Goal: Find specific page/section: Find specific page/section

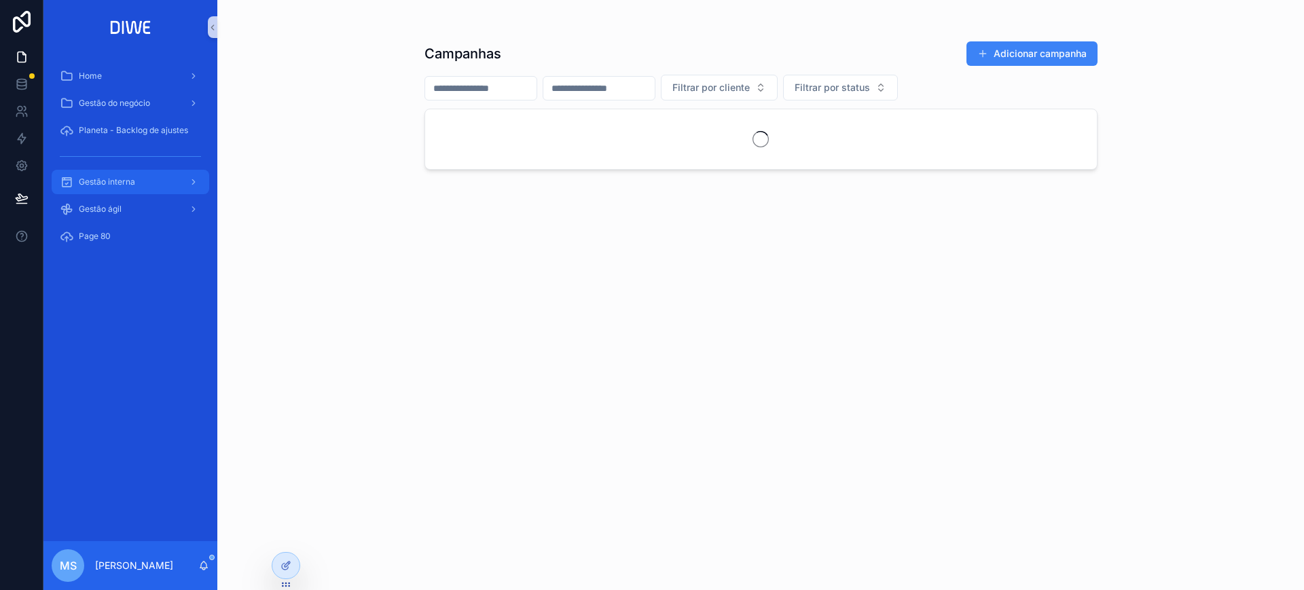
click at [134, 185] on span "Gestão interna" at bounding box center [107, 182] width 56 height 11
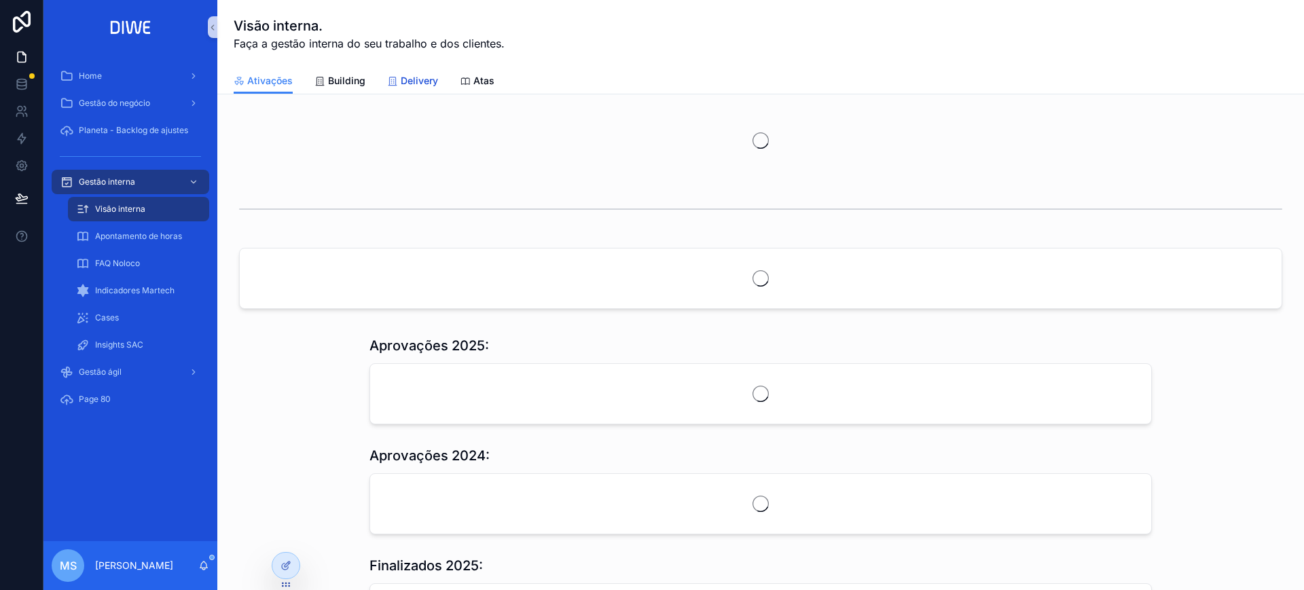
click at [413, 79] on span "Delivery" at bounding box center [419, 81] width 37 height 14
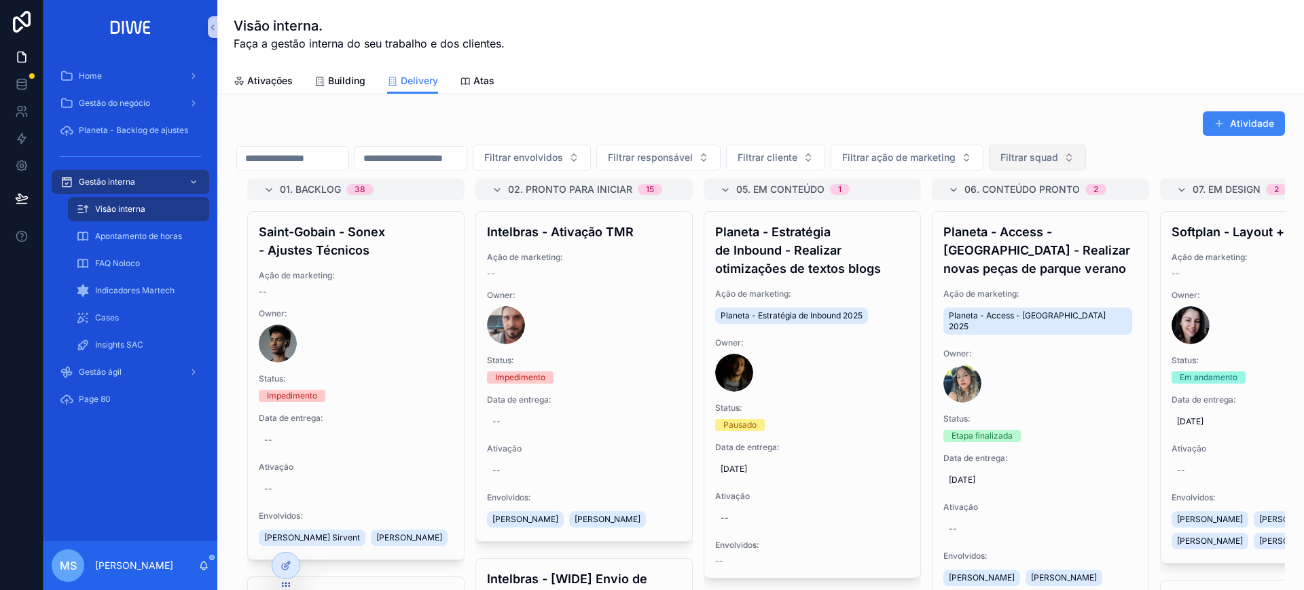
click at [1086, 166] on button "Filtrar squad" at bounding box center [1037, 158] width 97 height 26
type input "*****"
click at [1103, 206] on div "Coral" at bounding box center [1103, 213] width 163 height 22
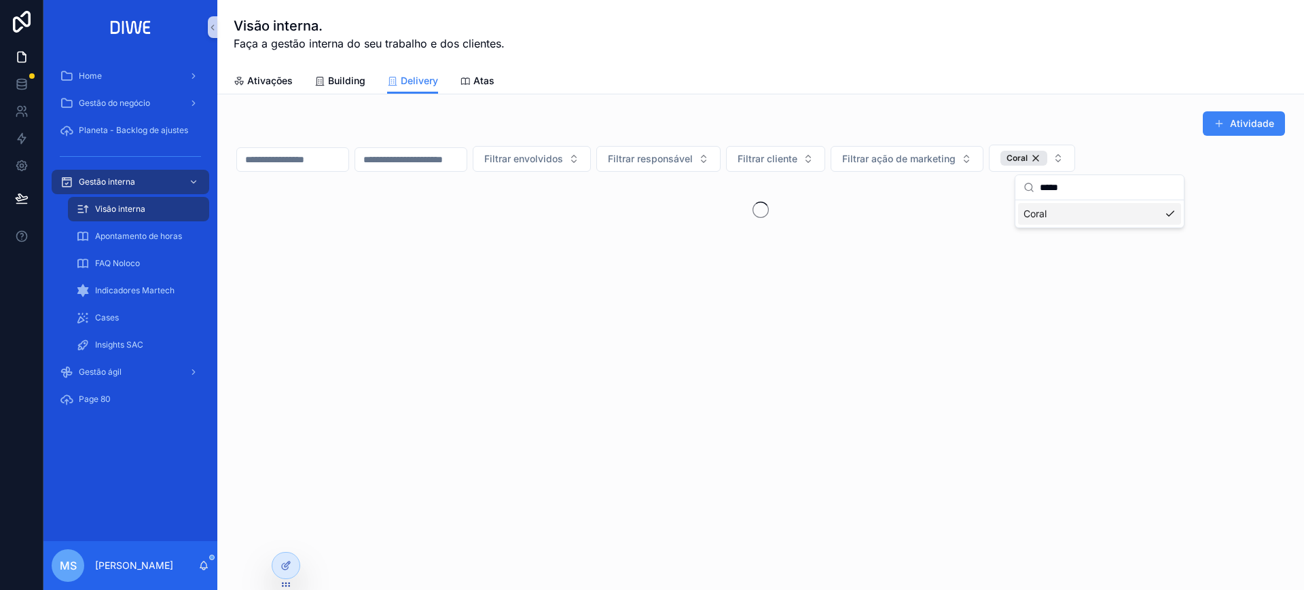
click at [1037, 79] on div "Ativações Building Delivery Atas" at bounding box center [761, 81] width 1054 height 26
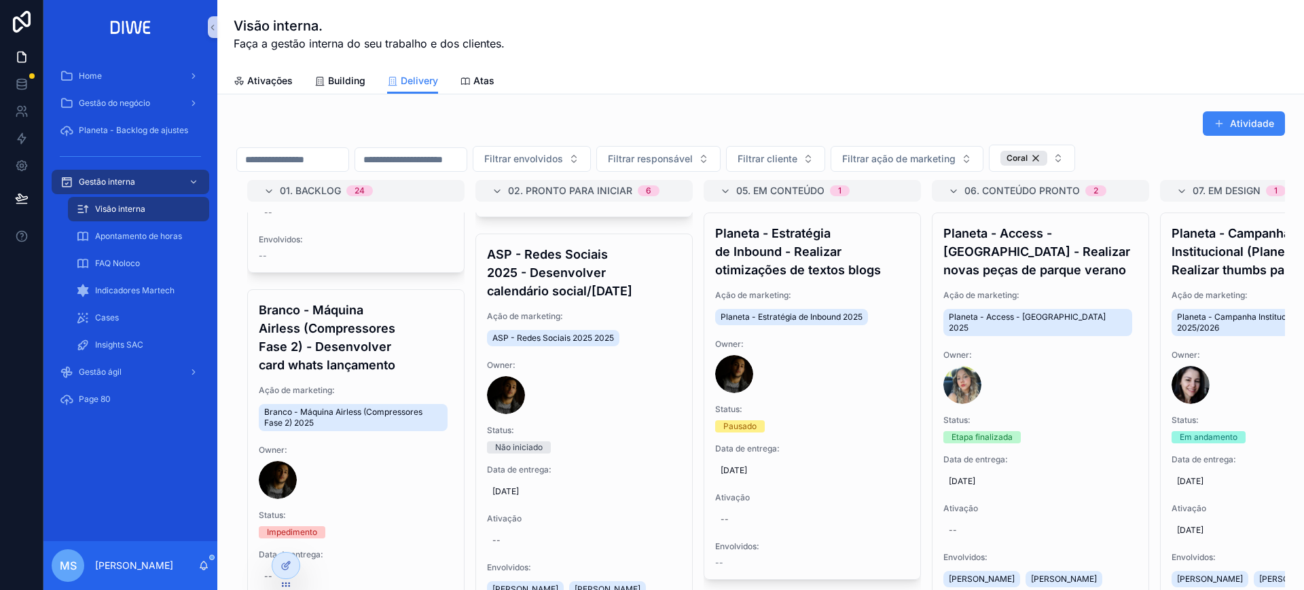
scroll to position [301, 0]
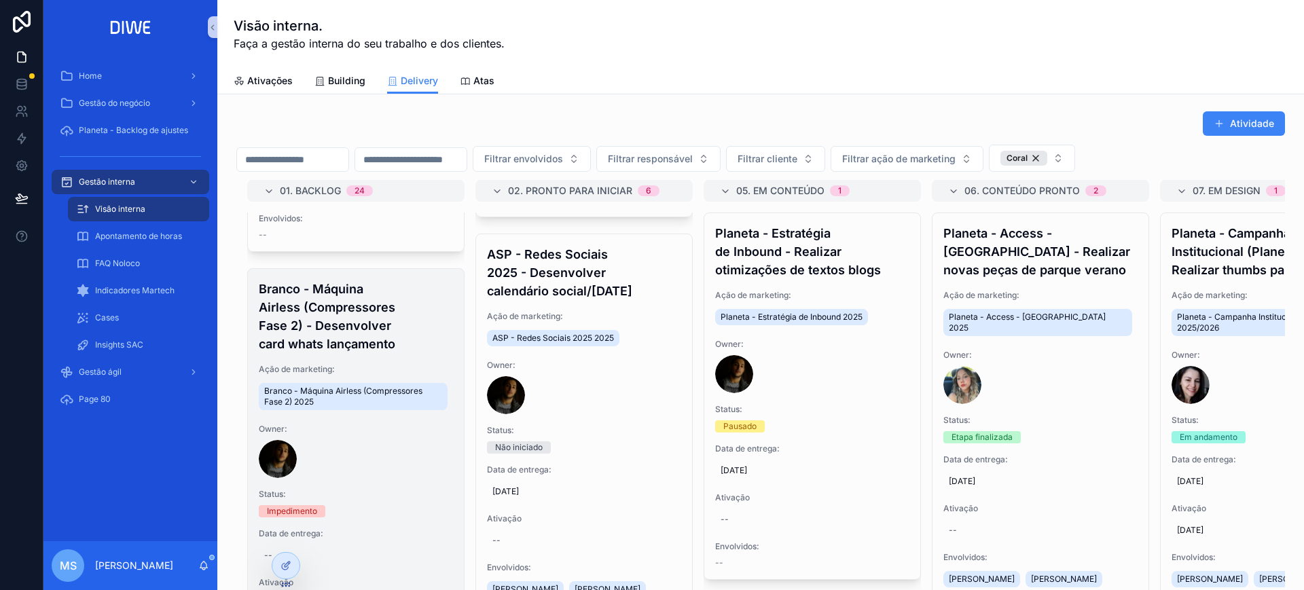
click at [388, 349] on h4 "Branco - Máquina Airless (Compressores Fase 2) - Desenvolver card whats lançame…" at bounding box center [356, 316] width 194 height 73
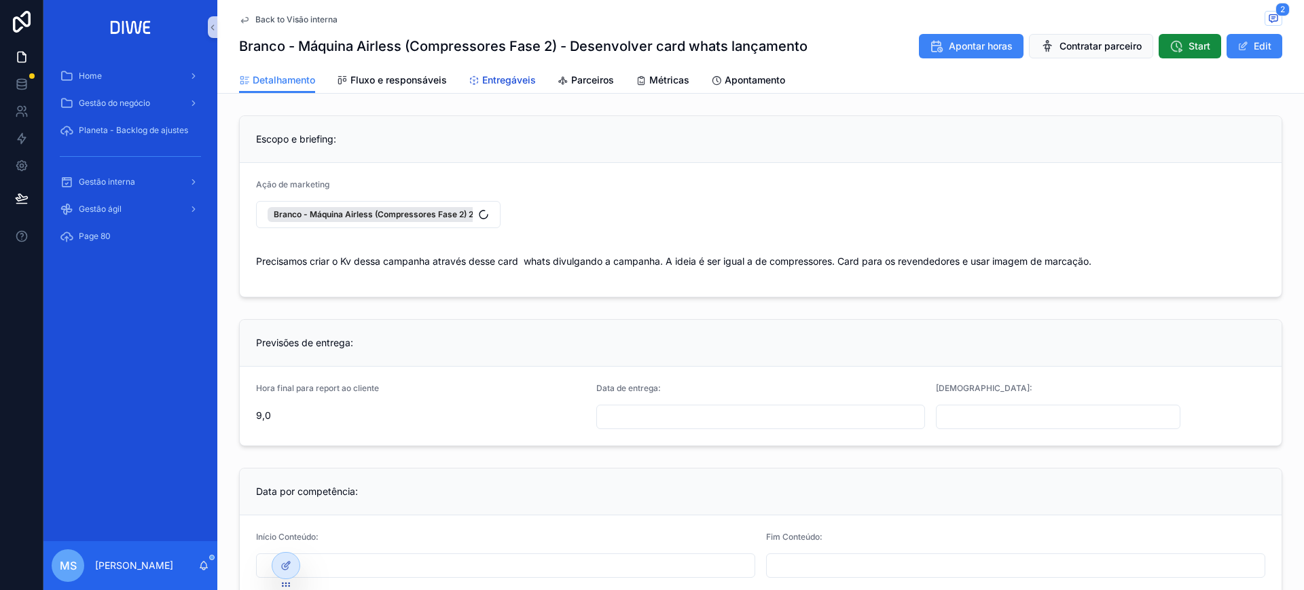
click at [512, 82] on span "Entregáveis" at bounding box center [509, 80] width 54 height 14
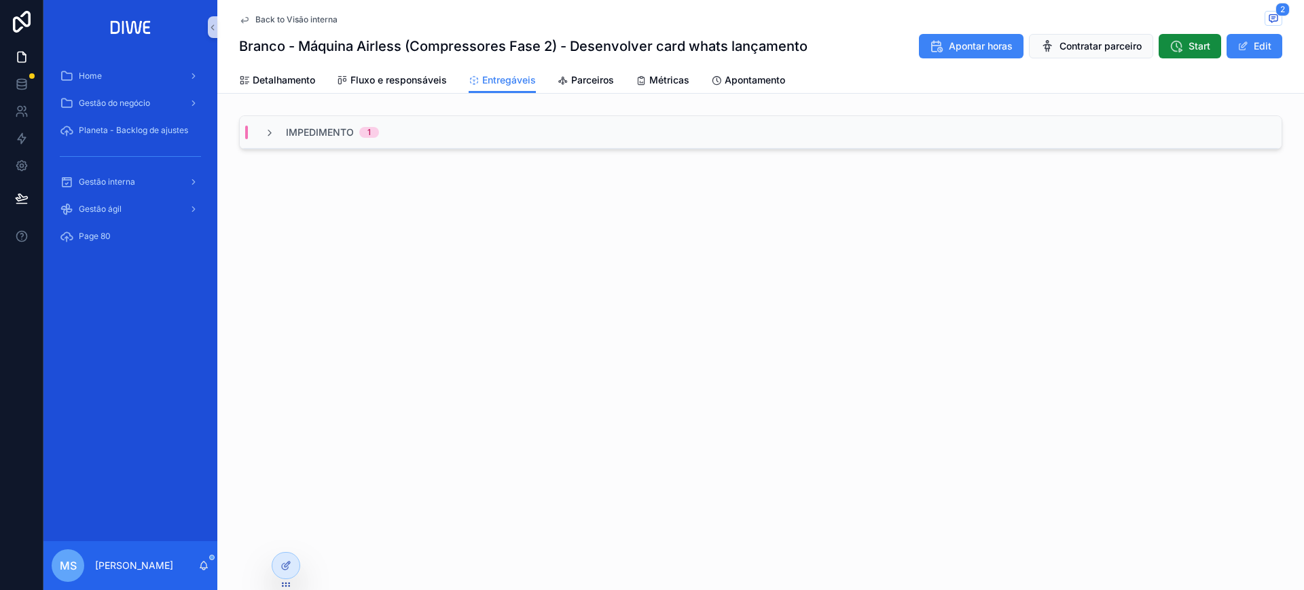
click at [512, 132] on div "Impedimento 1" at bounding box center [760, 132] width 1041 height 33
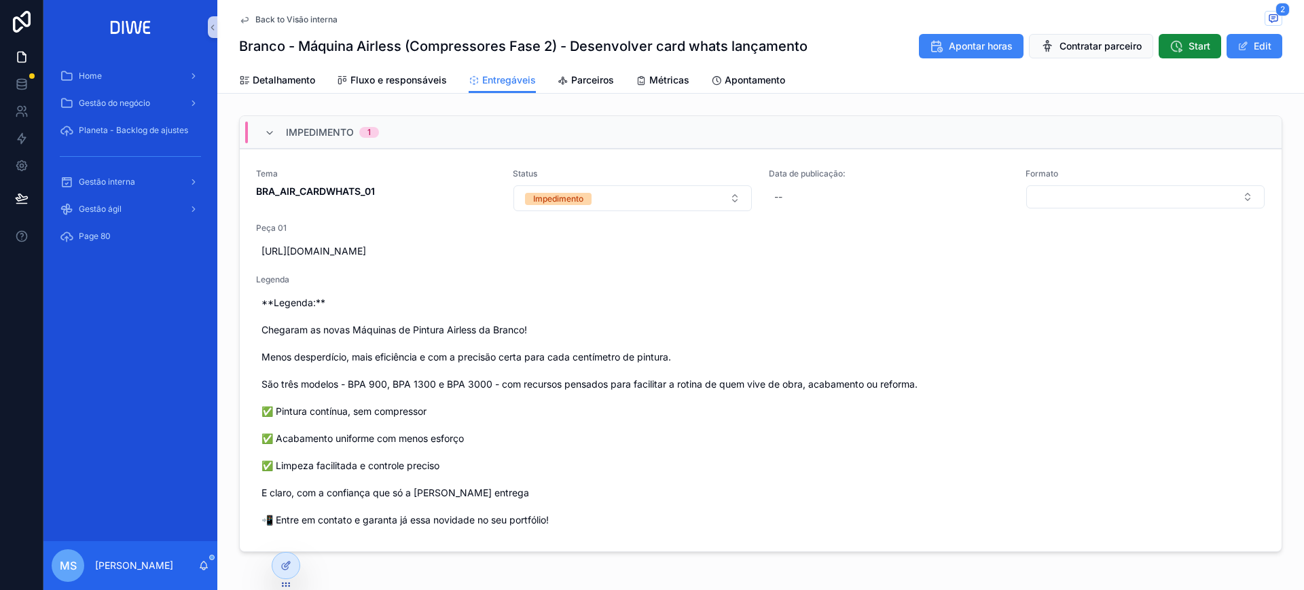
click at [304, 21] on span "Back to Visão interna" at bounding box center [296, 19] width 82 height 11
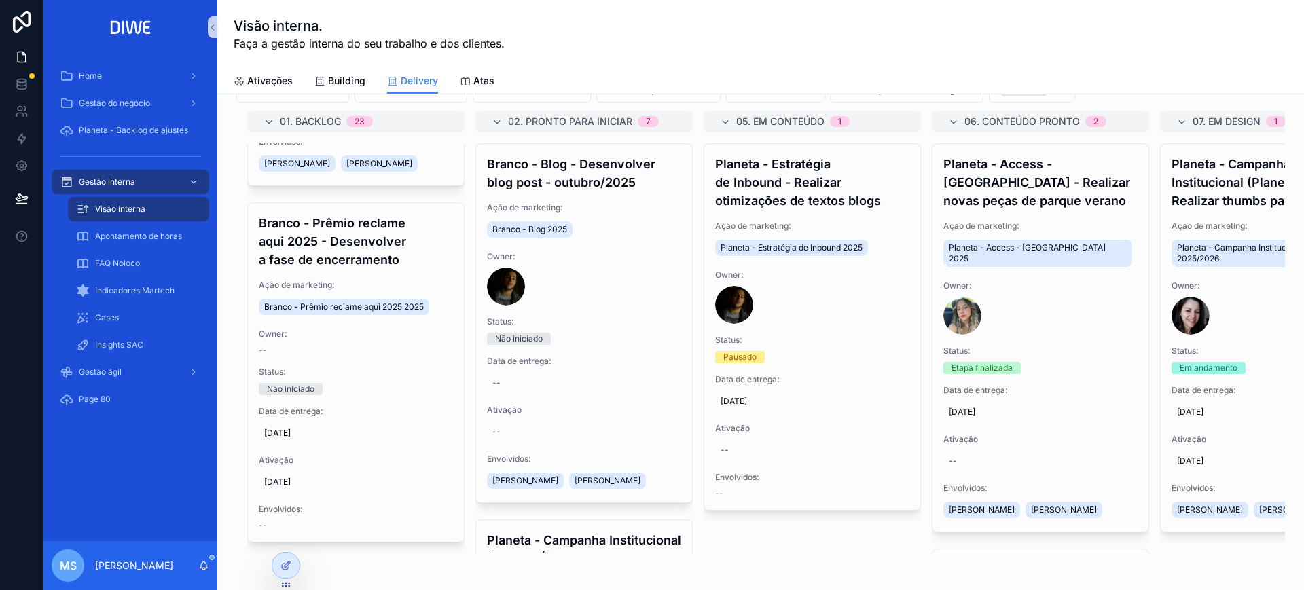
scroll to position [71, 0]
